Goal: Download file/media

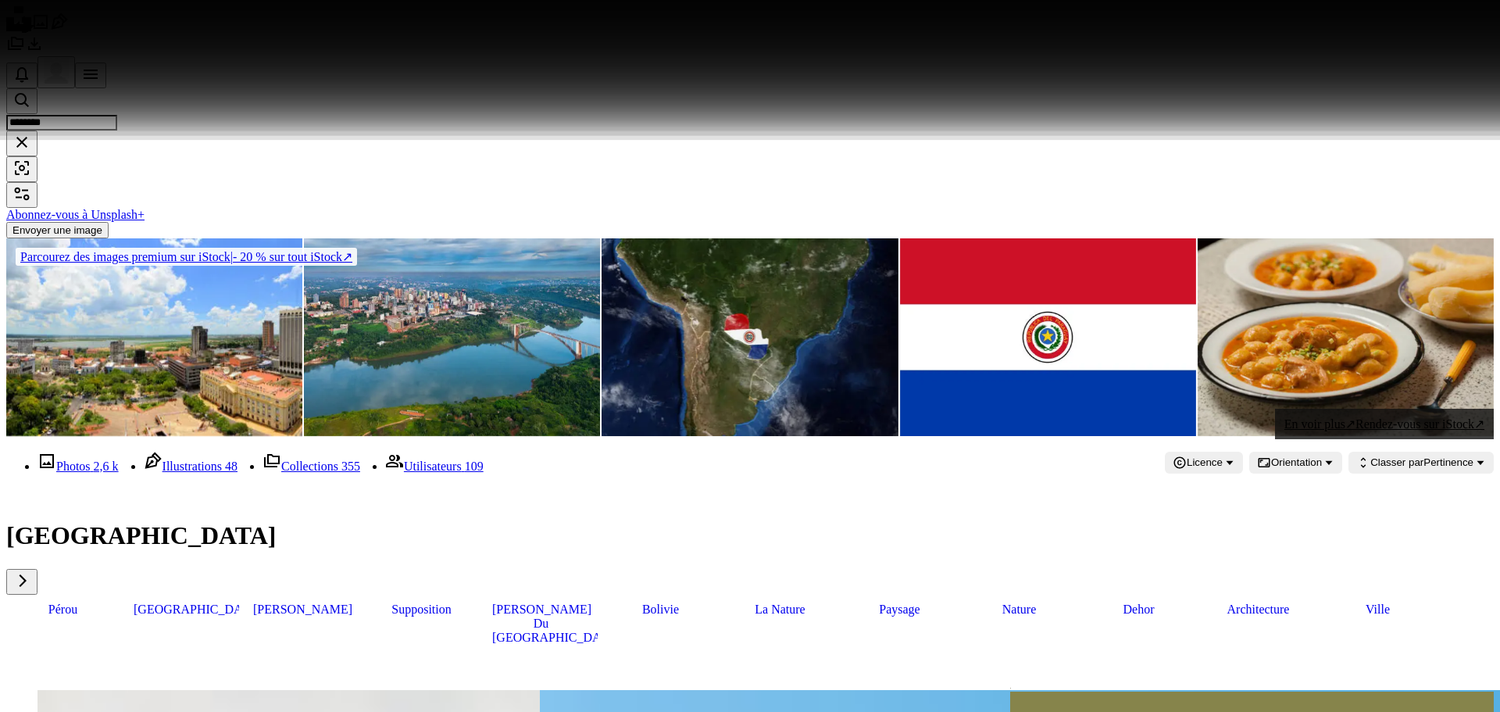
scroll to position [860, 0]
